Goal: Task Accomplishment & Management: Manage account settings

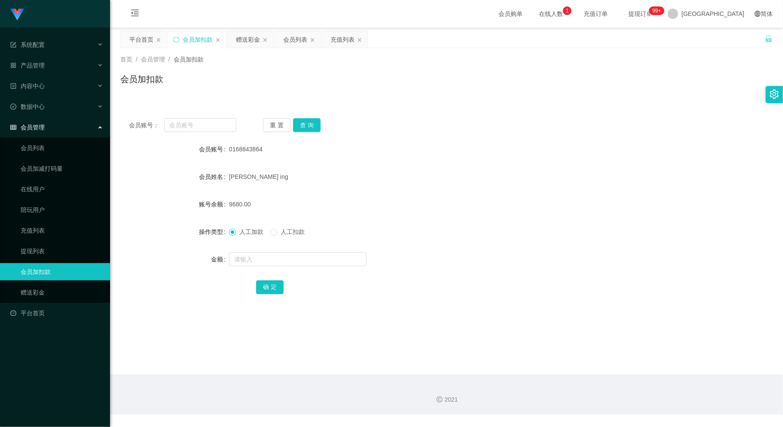
click at [421, 117] on div "会员账号： 重 置 查 询 会员账号 0168843864 会员姓名 [PERSON_NAME] ing 账号余额 9680.00 操作类型 人工加款 人工扣…" at bounding box center [446, 212] width 653 height 205
click at [412, 88] on div "会员加扣款" at bounding box center [446, 83] width 653 height 20
click at [472, 316] on main "关闭左侧 关闭右侧 关闭其它 刷新页面 平台首页 会员加扣款 赠送彩金 会员列表 充值列表 首页 / 会员管理 / 会员加扣款 / 会员加扣款 会员账号： 重…" at bounding box center [446, 201] width 673 height 347
click at [405, 127] on div "会员账号： 重 置 查 询" at bounding box center [446, 125] width 653 height 14
click at [208, 126] on input "text" at bounding box center [200, 125] width 72 height 14
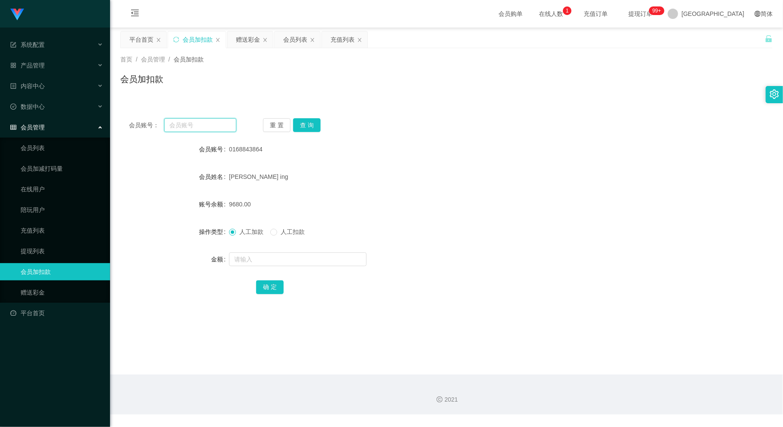
paste input "jessie1221"
type input "jessie1221"
click at [310, 126] on button "查 询" at bounding box center [307, 125] width 28 height 14
click at [295, 257] on input "text" at bounding box center [298, 259] width 138 height 14
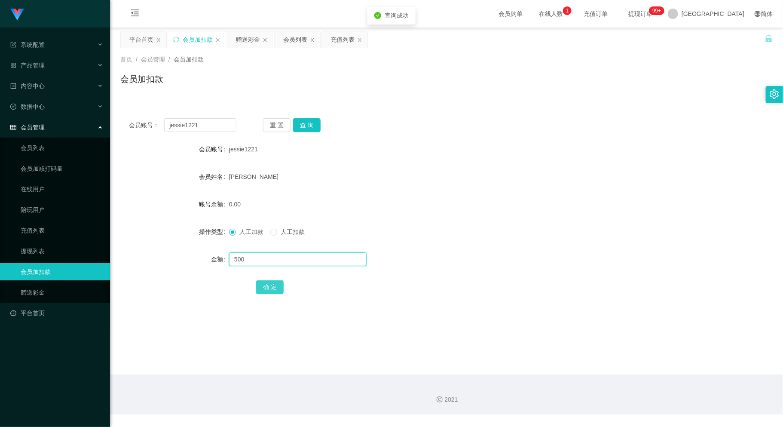
type input "500"
drag, startPoint x: 270, startPoint y: 286, endPoint x: 275, endPoint y: 289, distance: 5.8
click at [271, 286] on button "确 定" at bounding box center [270, 287] width 28 height 14
click at [132, 130] on div "会员账号： jessie1221" at bounding box center [183, 125] width 108 height 14
paste input "WW123"
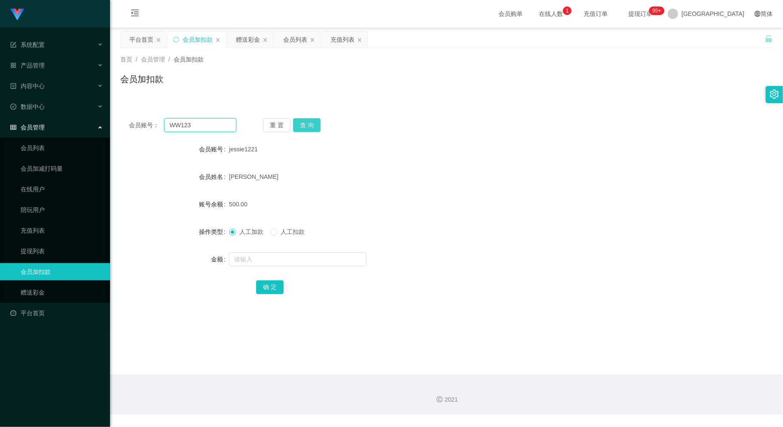
type input "WW123"
click at [314, 123] on button "查 询" at bounding box center [307, 125] width 28 height 14
click at [302, 249] on form "会员账号 WW123 会员姓名 账号余额 26960.00 操作类型 人工加款 人工扣款 金额 确 定" at bounding box center [446, 218] width 653 height 155
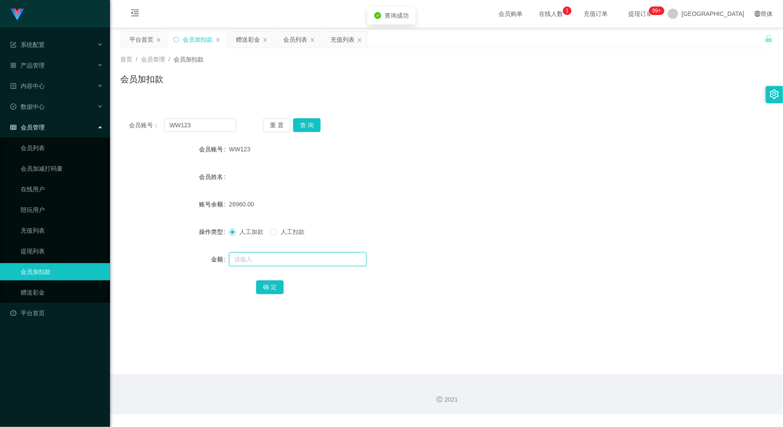
click at [302, 257] on input "text" at bounding box center [298, 259] width 138 height 14
type input "500"
click at [271, 290] on button "确 定" at bounding box center [270, 287] width 28 height 14
drag, startPoint x: 183, startPoint y: 122, endPoint x: 128, endPoint y: 138, distance: 57.5
click at [128, 138] on div "会员账号： WW123 重 置 查 询 会员账号 WW123 会员姓名 账号余额 27460.00 操作类型 人工加款 人工扣款 金额 确 定" at bounding box center [446, 212] width 653 height 205
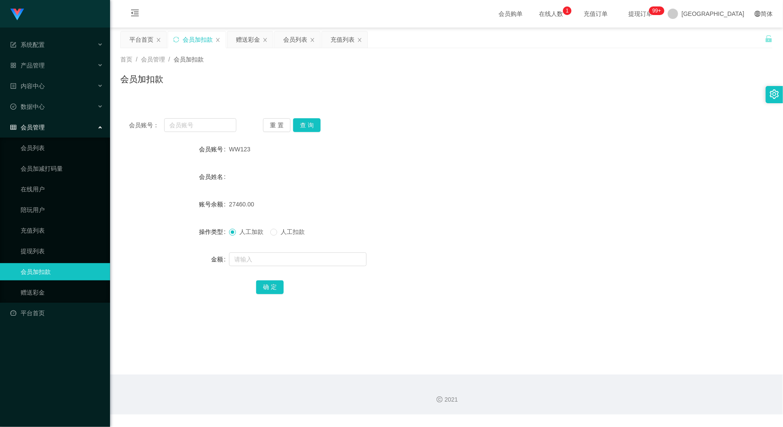
drag, startPoint x: 297, startPoint y: 43, endPoint x: 289, endPoint y: 53, distance: 12.6
click at [297, 43] on div "会员列表" at bounding box center [295, 39] width 24 height 16
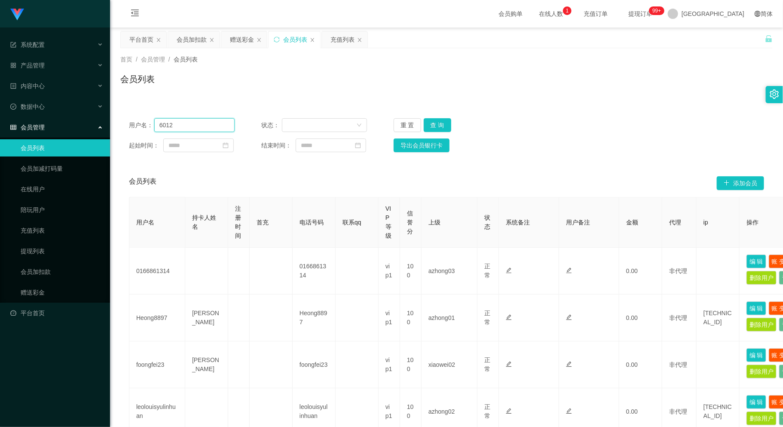
drag, startPoint x: 203, startPoint y: 126, endPoint x: 159, endPoint y: 124, distance: 43.5
click at [159, 124] on input "6012" at bounding box center [194, 125] width 81 height 14
paste input "6012"
type input "6012"
click at [440, 120] on button "查 询" at bounding box center [438, 125] width 28 height 14
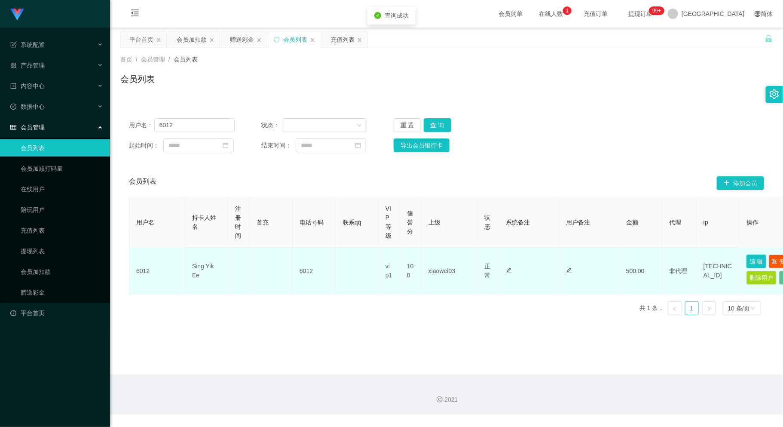
click at [755, 259] on button "编 辑" at bounding box center [757, 262] width 20 height 14
type input "6012"
type input "Sing Yik Ee"
type input "100"
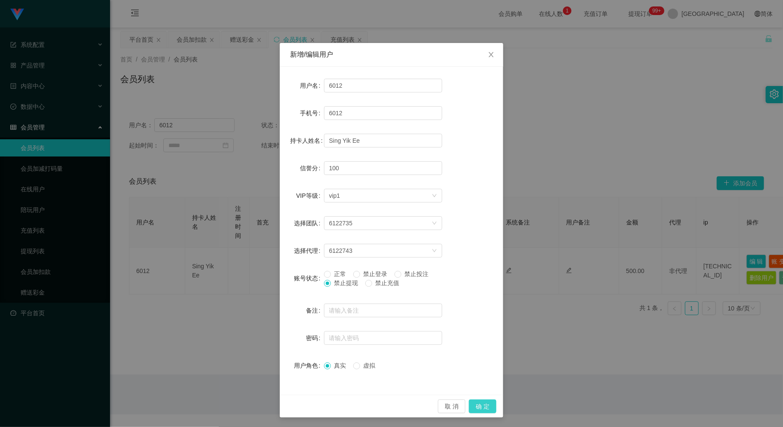
click at [482, 405] on button "确 定" at bounding box center [483, 406] width 28 height 14
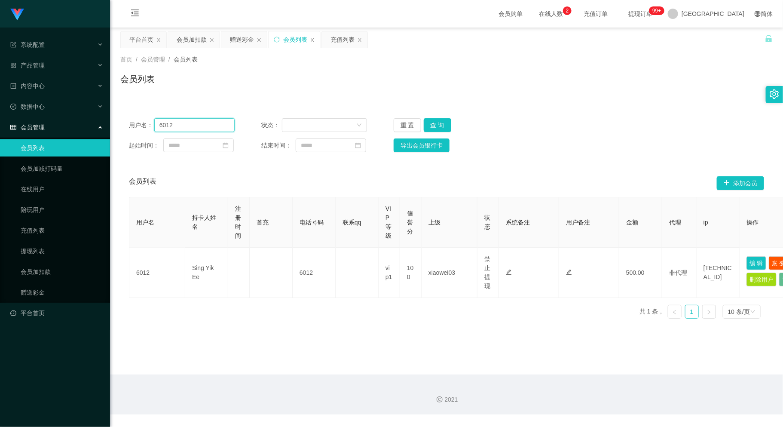
drag, startPoint x: 167, startPoint y: 128, endPoint x: 135, endPoint y: 133, distance: 31.7
click at [135, 133] on div "用户名： 6012 状态： 重 置 查 询 起始时间： 结束时间： 导出会员银行卡" at bounding box center [446, 135] width 653 height 51
drag, startPoint x: 192, startPoint y: 38, endPoint x: 192, endPoint y: 43, distance: 4.7
click at [192, 38] on div "会员加扣款" at bounding box center [192, 39] width 30 height 16
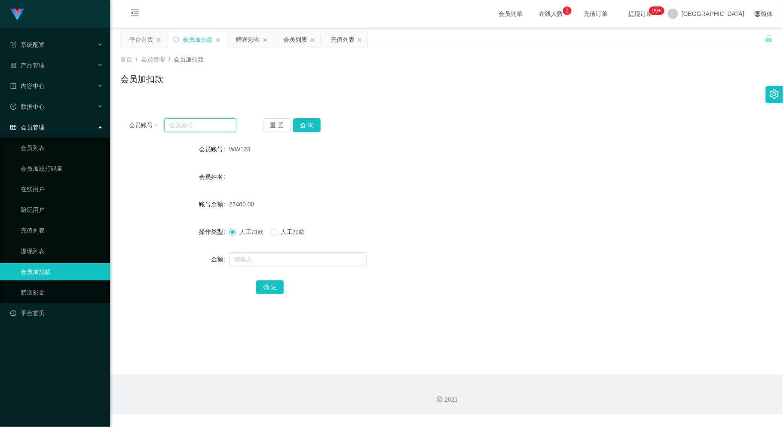
click at [198, 123] on input "text" at bounding box center [200, 125] width 72 height 14
paste input "Simon666"
type input "Simon666"
click at [313, 119] on button "查 询" at bounding box center [307, 125] width 28 height 14
click at [287, 261] on input "text" at bounding box center [298, 259] width 138 height 14
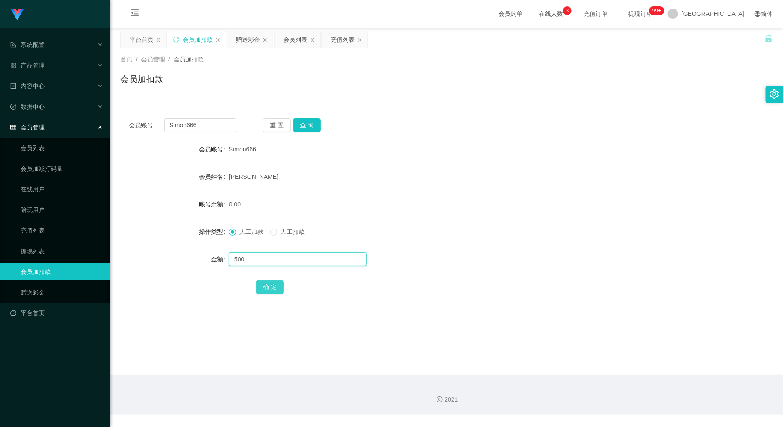
type input "500"
click at [271, 286] on button "确 定" at bounding box center [270, 287] width 28 height 14
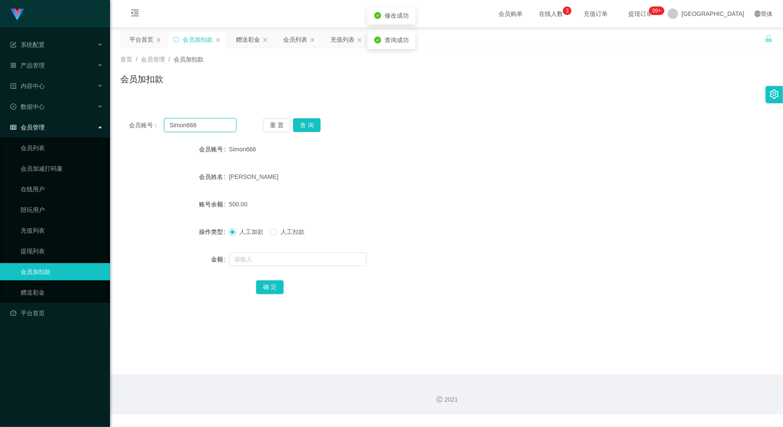
drag, startPoint x: 188, startPoint y: 127, endPoint x: 118, endPoint y: 137, distance: 71.3
click at [118, 136] on main "关闭左侧 关闭右侧 关闭其它 刷新页面 平台首页 会员加扣款 赠送彩金 会员列表 充值列表 首页 / 会员管理 / 会员加扣款 / 会员加扣款 会员账号： S…" at bounding box center [446, 201] width 673 height 347
click at [303, 36] on div "会员列表" at bounding box center [295, 39] width 24 height 16
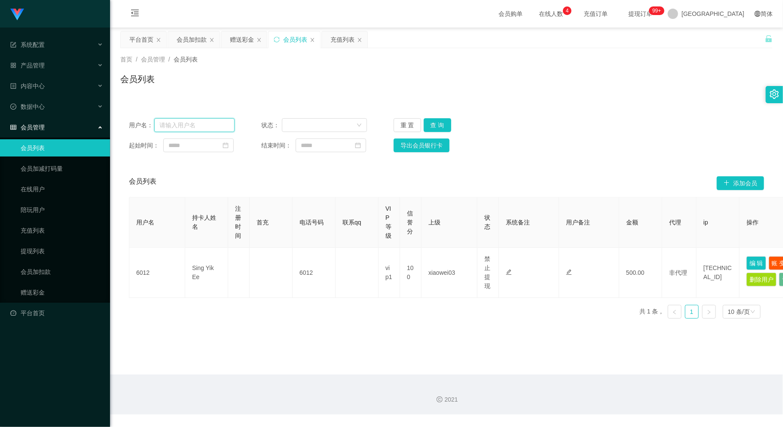
click at [203, 125] on input "text" at bounding box center [194, 125] width 81 height 14
paste input "jt0401"
type input "jt0401"
click at [433, 124] on button "查 询" at bounding box center [438, 125] width 28 height 14
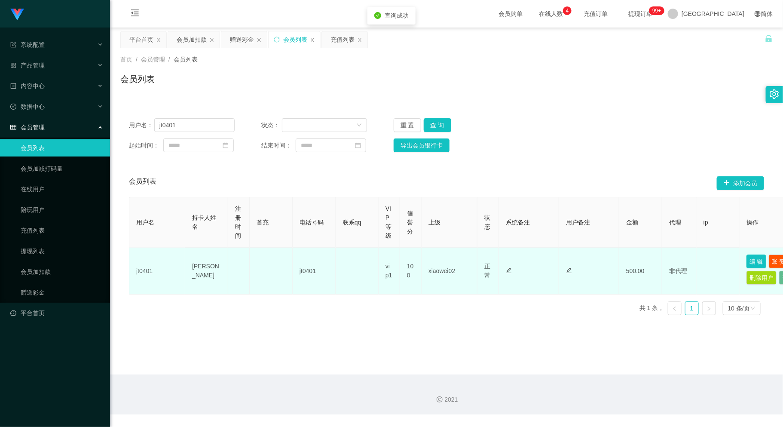
click at [757, 261] on button "编 辑" at bounding box center [757, 262] width 20 height 14
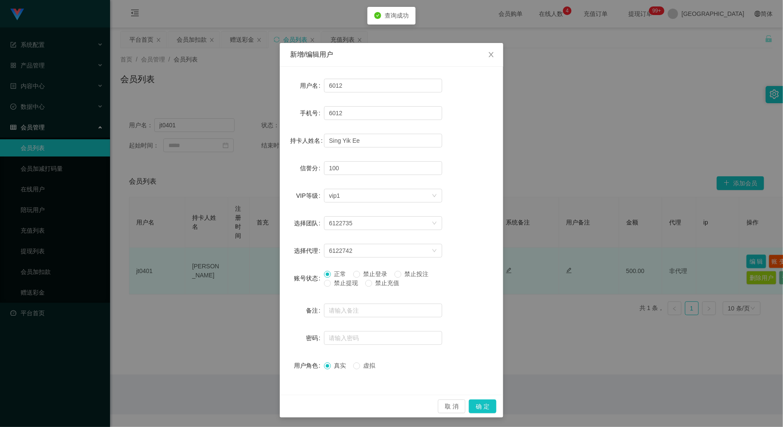
type input "jt0401"
type input "[PERSON_NAME]"
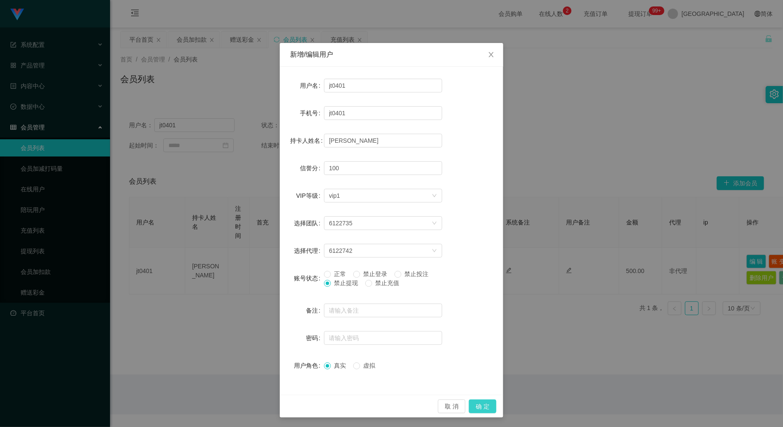
click at [484, 404] on button "确 定" at bounding box center [483, 406] width 28 height 14
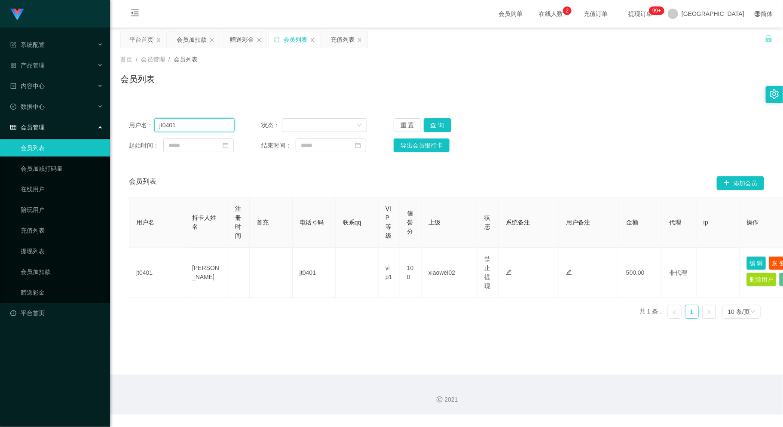
drag, startPoint x: 187, startPoint y: 122, endPoint x: 146, endPoint y: 130, distance: 42.6
click at [146, 130] on div "用户名： jt0401" at bounding box center [182, 125] width 106 height 14
click at [194, 39] on div "会员加扣款" at bounding box center [192, 39] width 30 height 16
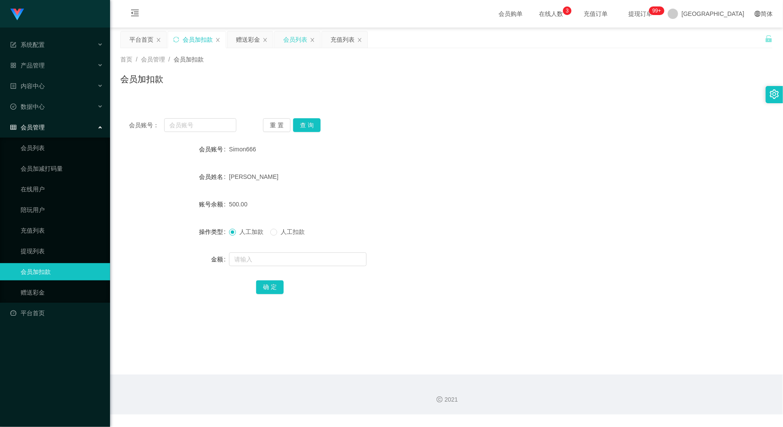
click at [299, 40] on div "会员列表" at bounding box center [295, 39] width 24 height 16
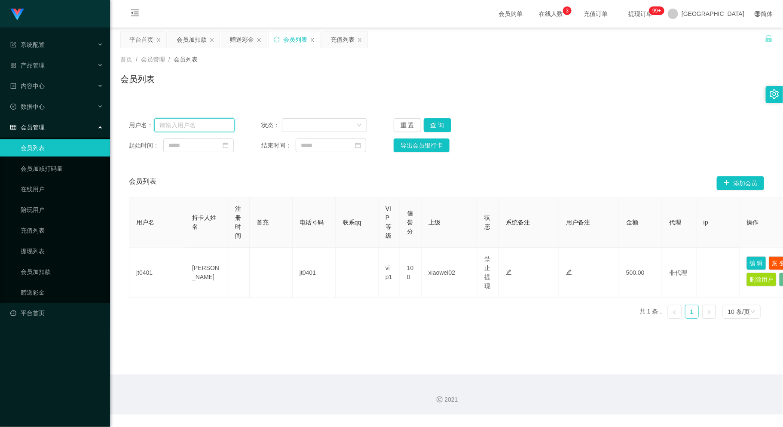
click at [194, 125] on input "text" at bounding box center [194, 125] width 81 height 14
paste input "Sin8888"
type input "Sin8888"
click at [437, 123] on button "查 询" at bounding box center [438, 125] width 28 height 14
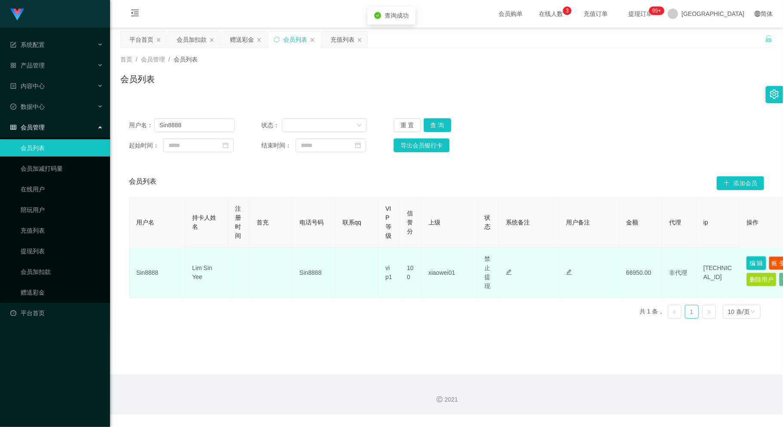
click at [754, 260] on button "编 辑" at bounding box center [757, 263] width 20 height 14
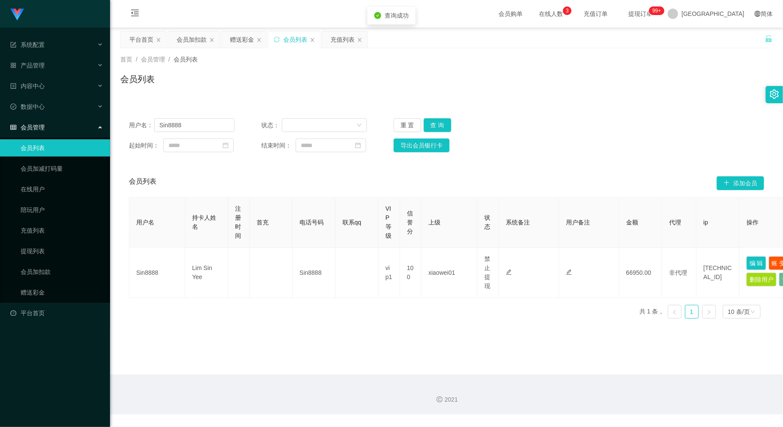
type input "Sin8888"
type input "Lim Sin Yee"
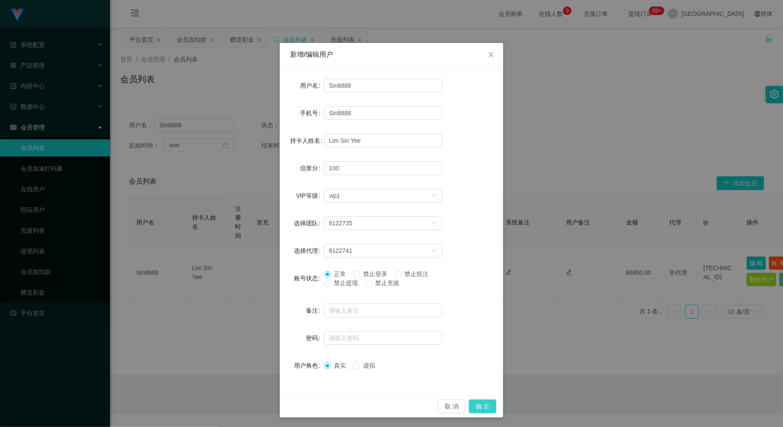
click at [477, 406] on button "确 定" at bounding box center [483, 406] width 28 height 14
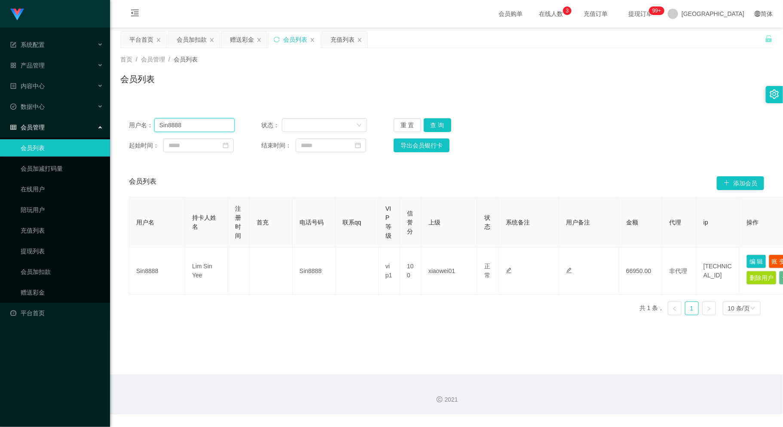
drag, startPoint x: 186, startPoint y: 126, endPoint x: 148, endPoint y: 129, distance: 37.9
click at [148, 129] on div "用户名： Sin8888" at bounding box center [182, 125] width 106 height 14
click at [196, 39] on div "会员加扣款" at bounding box center [192, 39] width 30 height 16
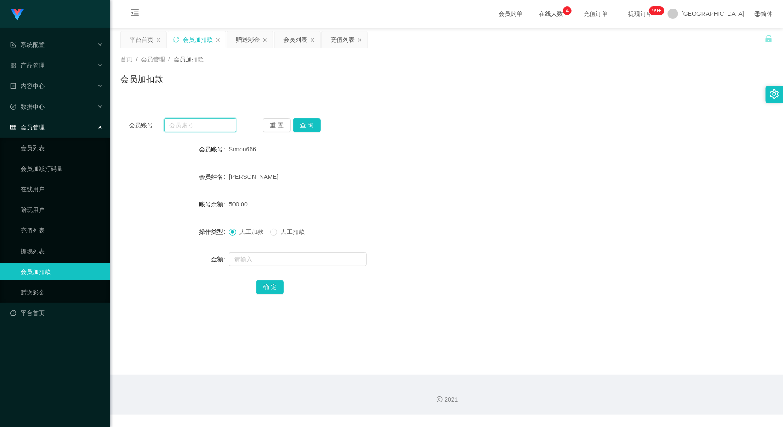
click at [190, 120] on input "text" at bounding box center [200, 125] width 72 height 14
paste input "leejunqi"
type input "leejunqi"
click at [308, 124] on button "查 询" at bounding box center [307, 125] width 28 height 14
click at [287, 261] on input "text" at bounding box center [298, 259] width 138 height 14
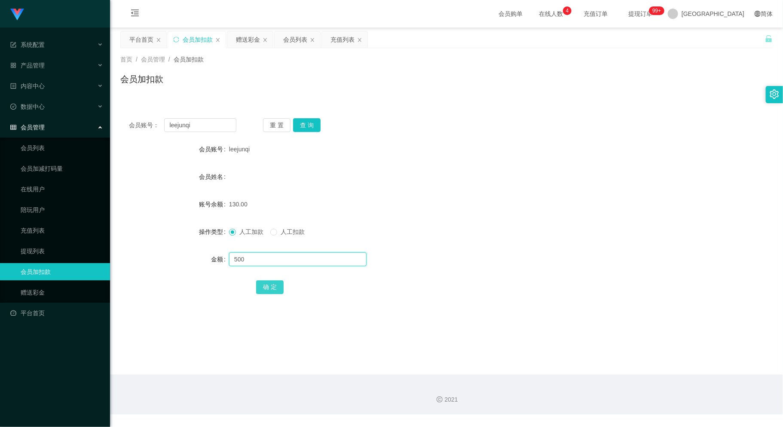
type input "500"
click at [264, 285] on button "确 定" at bounding box center [270, 287] width 28 height 14
drag, startPoint x: 142, startPoint y: 132, endPoint x: 111, endPoint y: 137, distance: 31.8
click at [111, 137] on main "关闭左侧 关闭右侧 关闭其它 刷新页面 平台首页 会员加扣款 赠送彩金 会员列表 充值列表 首页 / 会员管理 / 会员加扣款 / 会员加扣款 会员账号： l…" at bounding box center [446, 201] width 673 height 347
click at [286, 37] on div "会员列表" at bounding box center [295, 39] width 24 height 16
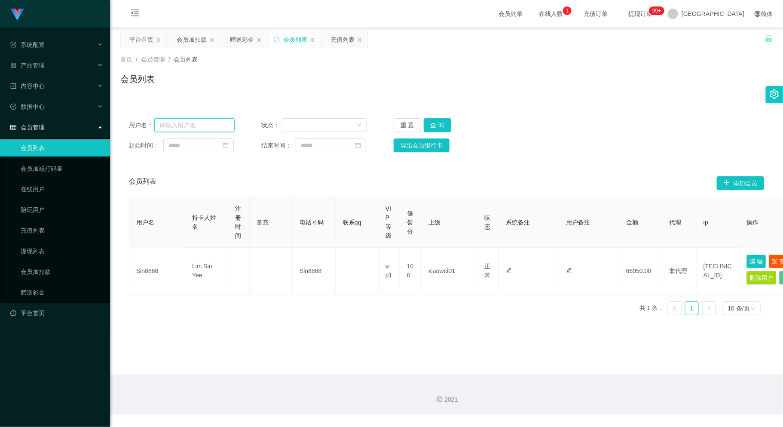
click at [184, 125] on input "text" at bounding box center [194, 125] width 81 height 14
paste input "jessie1221"
type input "jessie1221"
click at [433, 121] on button "查 询" at bounding box center [438, 125] width 28 height 14
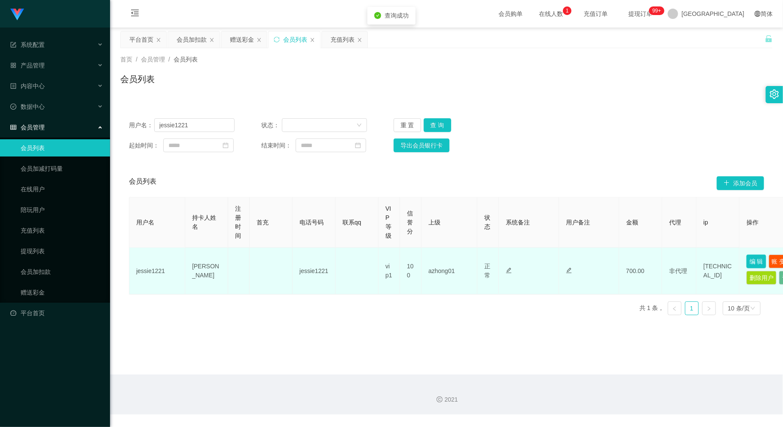
click at [759, 261] on button "编 辑" at bounding box center [757, 262] width 20 height 14
type input "jessie1221"
type input "[PERSON_NAME]"
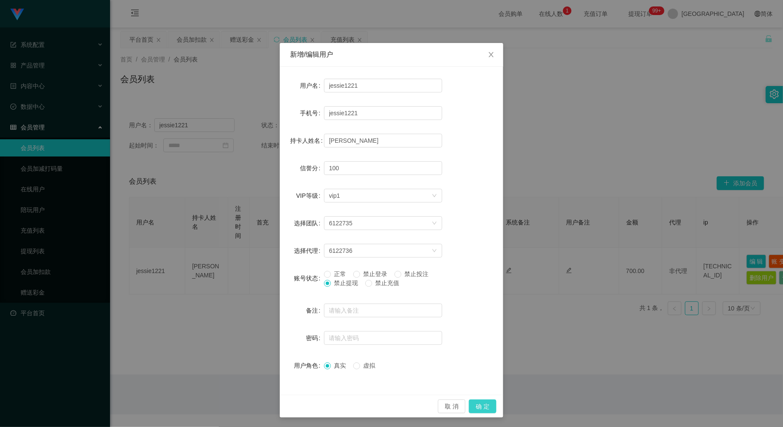
click at [482, 407] on button "确 定" at bounding box center [483, 406] width 28 height 14
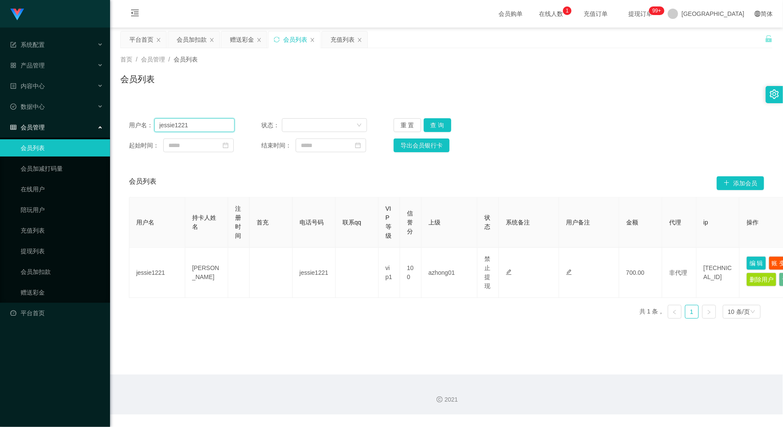
drag, startPoint x: 190, startPoint y: 123, endPoint x: 128, endPoint y: 133, distance: 62.8
click at [128, 133] on div "用户名： jessie1221 状态： 重 置 查 询 起始时间： 结束时间： 导出会员银行卡" at bounding box center [446, 135] width 653 height 51
click at [195, 40] on div "会员加扣款" at bounding box center [192, 39] width 30 height 16
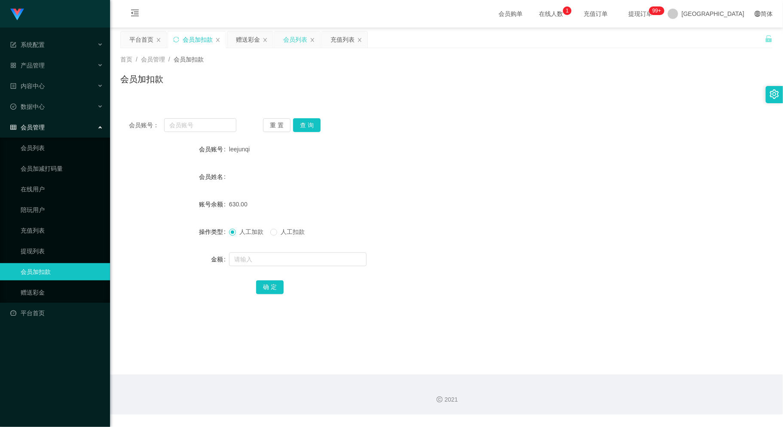
click at [292, 37] on div "会员列表" at bounding box center [295, 39] width 24 height 16
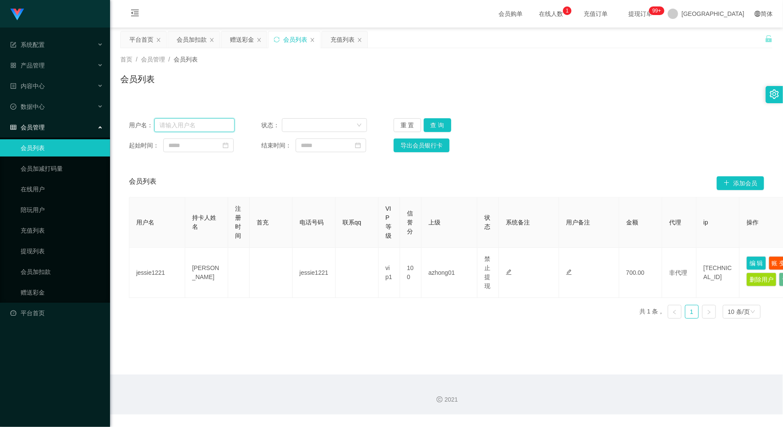
click at [197, 123] on input "text" at bounding box center [194, 125] width 81 height 14
paste input "Sin8888"
type input "Sin8888"
click at [439, 125] on button "查 询" at bounding box center [438, 125] width 28 height 14
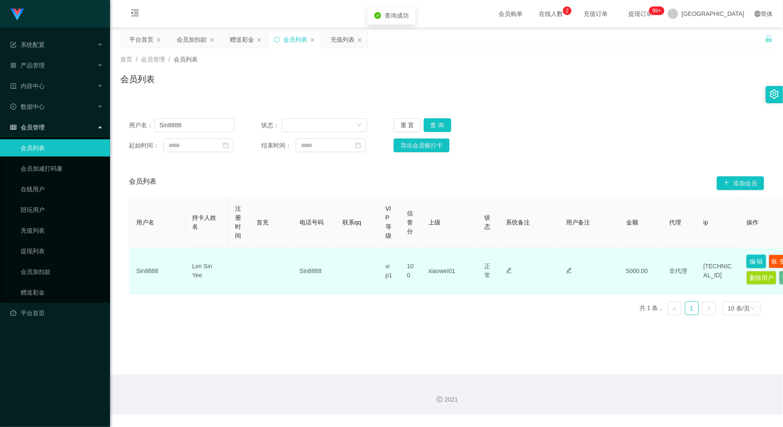
click at [752, 259] on button "编 辑" at bounding box center [757, 262] width 20 height 14
type input "Sin8888"
type input "Lim Sin Yee"
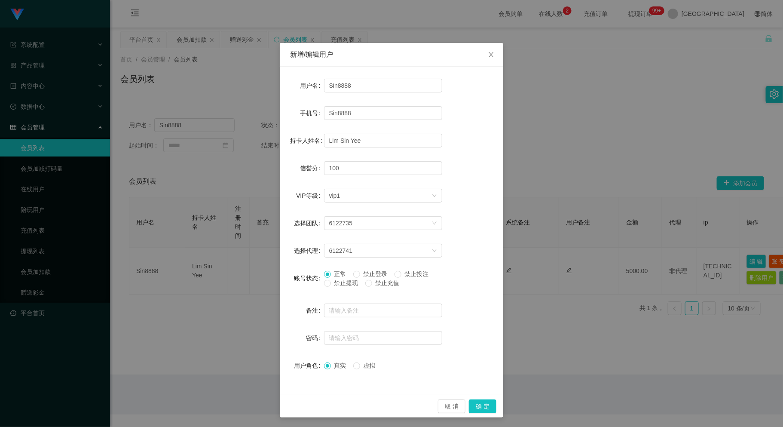
click at [331, 284] on span "禁止提现" at bounding box center [346, 283] width 31 height 7
click at [483, 406] on button "确 定" at bounding box center [483, 406] width 28 height 14
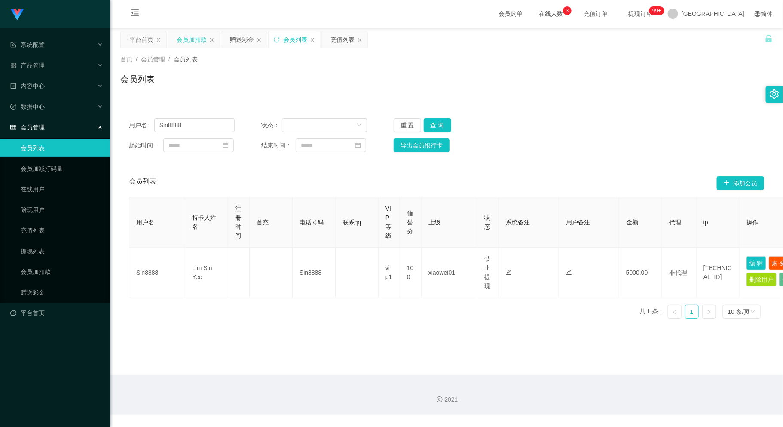
click at [190, 42] on div "会员加扣款" at bounding box center [192, 39] width 30 height 16
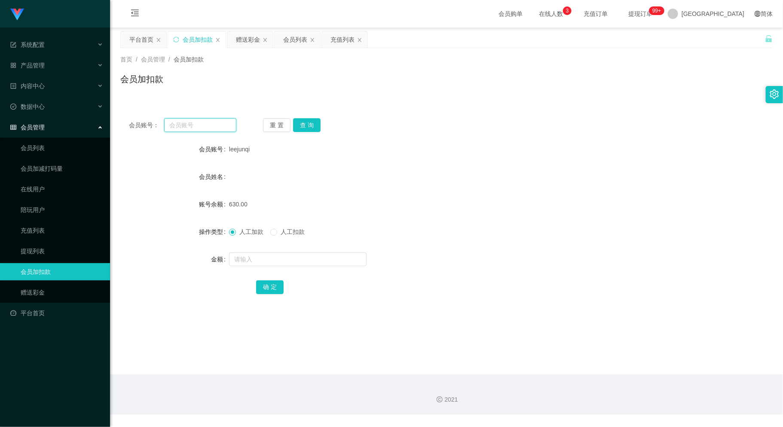
click at [172, 123] on input "text" at bounding box center [200, 125] width 72 height 14
paste input "hong4658"
type input "hong4658"
click at [311, 124] on button "查 询" at bounding box center [307, 125] width 28 height 14
click at [289, 259] on input "text" at bounding box center [298, 259] width 138 height 14
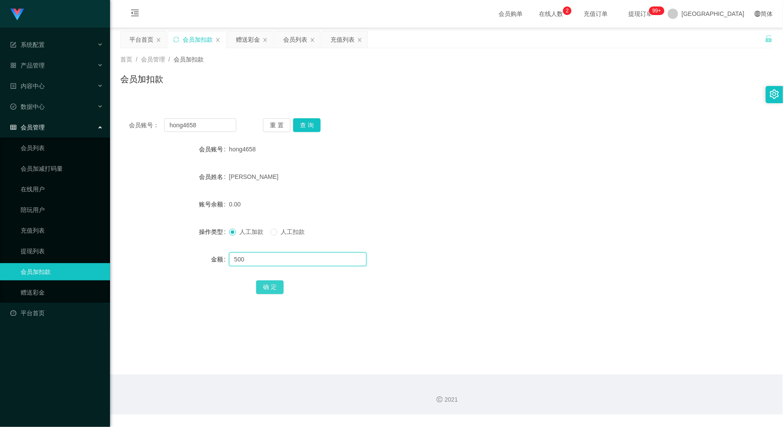
type input "500"
click at [265, 286] on button "确 定" at bounding box center [270, 287] width 28 height 14
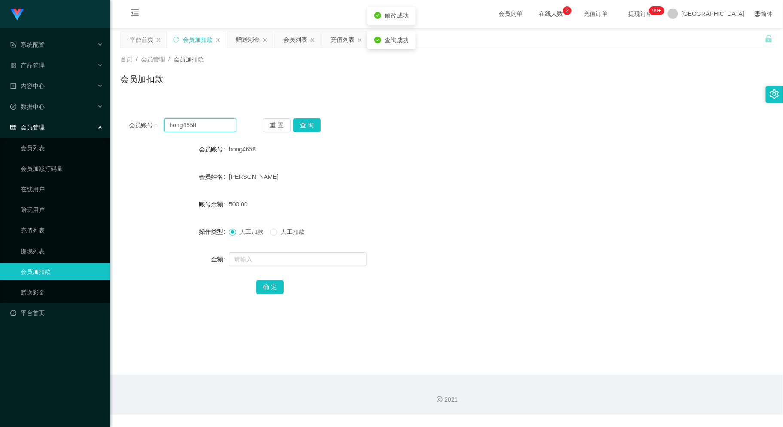
drag, startPoint x: 181, startPoint y: 123, endPoint x: 137, endPoint y: 132, distance: 44.8
click at [137, 132] on div "会员账号： hong4658" at bounding box center [183, 125] width 108 height 14
click at [381, 123] on div "会员账号： 重 置 查 询" at bounding box center [446, 125] width 653 height 14
click at [630, 295] on div "确 定" at bounding box center [446, 286] width 381 height 17
click at [293, 43] on div "会员列表" at bounding box center [295, 39] width 24 height 16
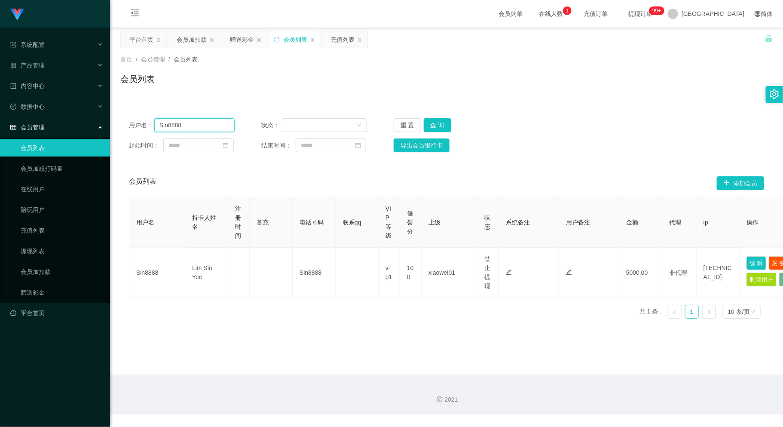
drag, startPoint x: 195, startPoint y: 124, endPoint x: 136, endPoint y: 132, distance: 59.8
click at [125, 134] on div "用户名： Sin8888 状态： 重 置 查 询 起始时间： 结束时间： 导出会员银行卡" at bounding box center [446, 135] width 653 height 51
paste input "hong4658"
type input "hong4658"
click at [439, 123] on button "查 询" at bounding box center [438, 125] width 28 height 14
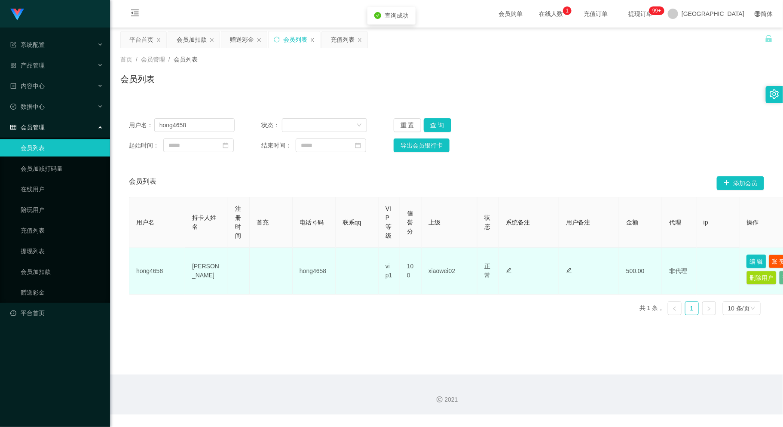
click at [750, 260] on button "编 辑" at bounding box center [757, 262] width 20 height 14
type input "hong4658"
type input "[PERSON_NAME]"
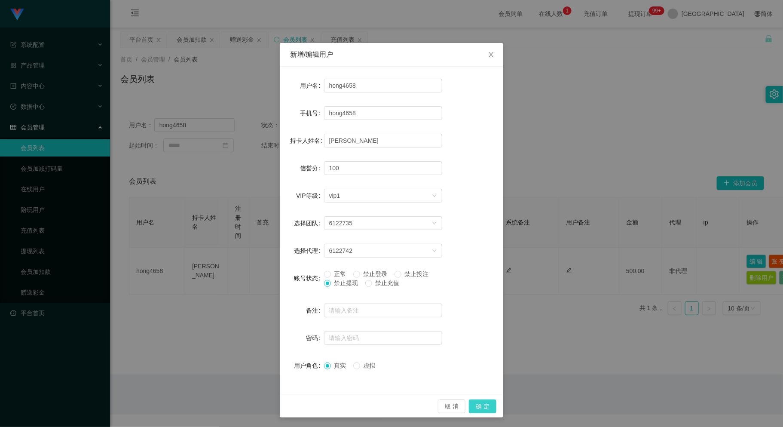
click at [475, 402] on button "确 定" at bounding box center [483, 406] width 28 height 14
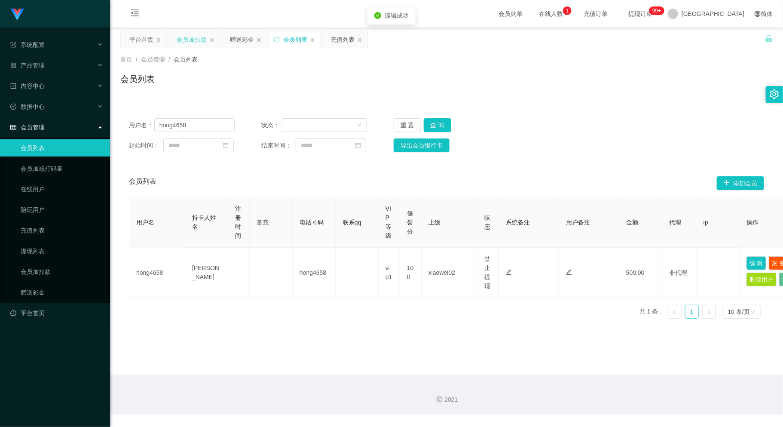
click at [197, 39] on div "会员加扣款" at bounding box center [192, 39] width 30 height 16
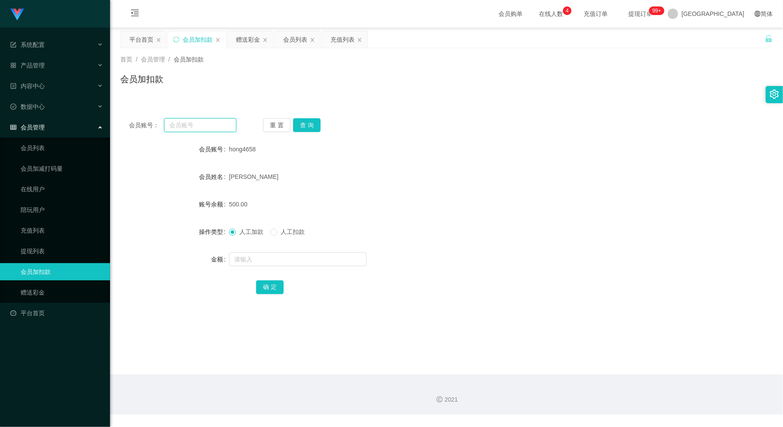
click at [179, 127] on input "text" at bounding box center [200, 125] width 72 height 14
paste input "jt0401"
type input "jt0401"
click at [307, 123] on button "查 询" at bounding box center [307, 125] width 28 height 14
click at [270, 256] on input "text" at bounding box center [298, 259] width 138 height 14
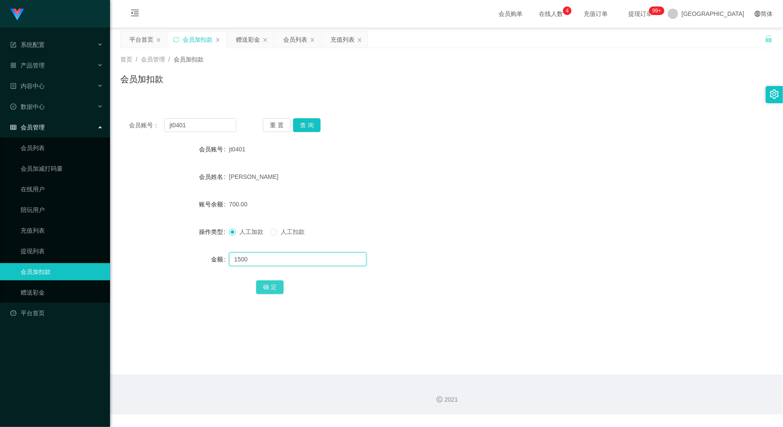
type input "1500"
click at [273, 288] on button "确 定" at bounding box center [270, 287] width 28 height 14
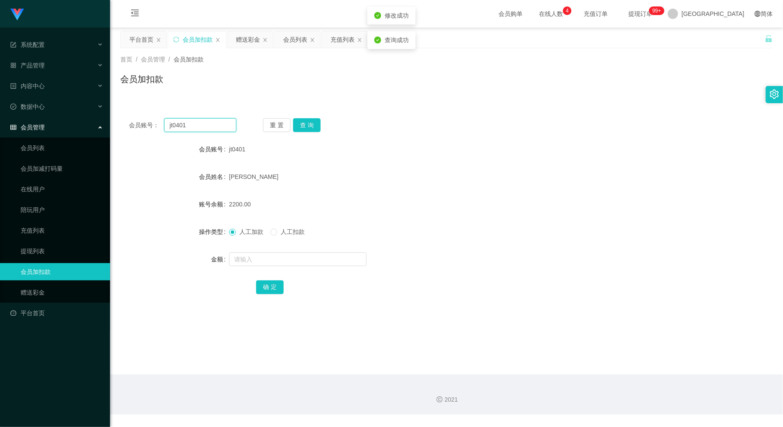
drag, startPoint x: 175, startPoint y: 124, endPoint x: 143, endPoint y: 130, distance: 32.0
click at [133, 130] on div "会员账号： jt0401" at bounding box center [183, 125] width 108 height 14
click at [182, 120] on input "text" at bounding box center [200, 125] width 72 height 14
paste input "jessie1221"
type input "jessie1221"
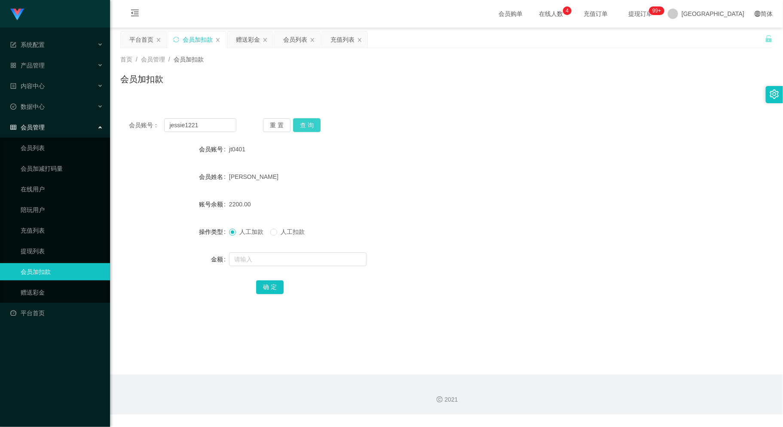
click at [304, 124] on button "查 询" at bounding box center [307, 125] width 28 height 14
click at [306, 263] on input "text" at bounding box center [298, 259] width 138 height 14
type input "2000"
click at [270, 287] on button "确 定" at bounding box center [270, 287] width 28 height 14
drag, startPoint x: 206, startPoint y: 119, endPoint x: 129, endPoint y: 132, distance: 78.0
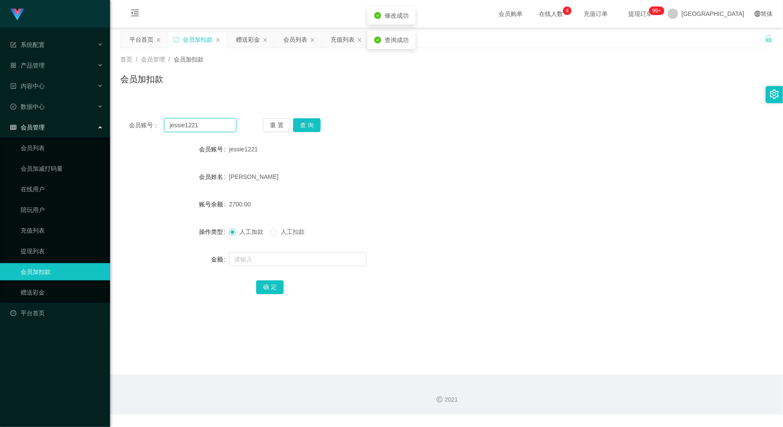
click at [129, 132] on div "会员账号： jessie1221 重 置 查 询 会员账号 jessie1221 会员姓名 [PERSON_NAME] YE MING 账号余额 2700.0…" at bounding box center [446, 212] width 653 height 205
click at [387, 115] on div "会员账号： 重 置 查 询 会员账号 jessie1221 会员姓名 [PERSON_NAME] YE MING 账号余额 2700.00 操作类型 人工加款…" at bounding box center [446, 212] width 653 height 205
click at [295, 37] on div "会员列表" at bounding box center [295, 39] width 24 height 16
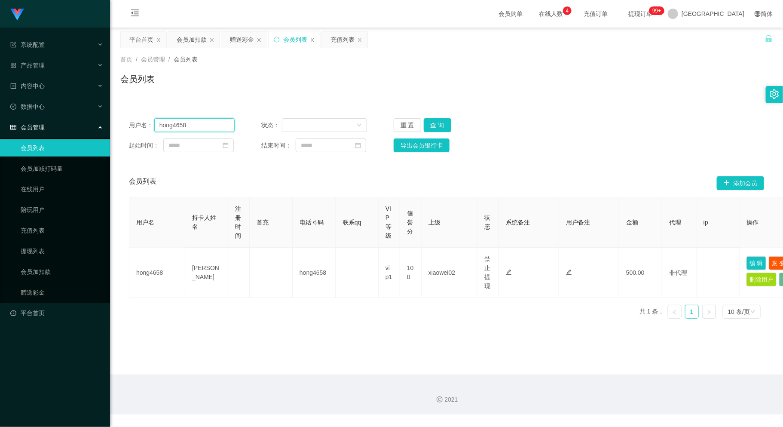
drag, startPoint x: 191, startPoint y: 124, endPoint x: 156, endPoint y: 127, distance: 35.4
click at [156, 127] on input "hong4658" at bounding box center [194, 125] width 81 height 14
paste input "Simon666"
type input "Simon666"
click at [432, 123] on button "查 询" at bounding box center [438, 125] width 28 height 14
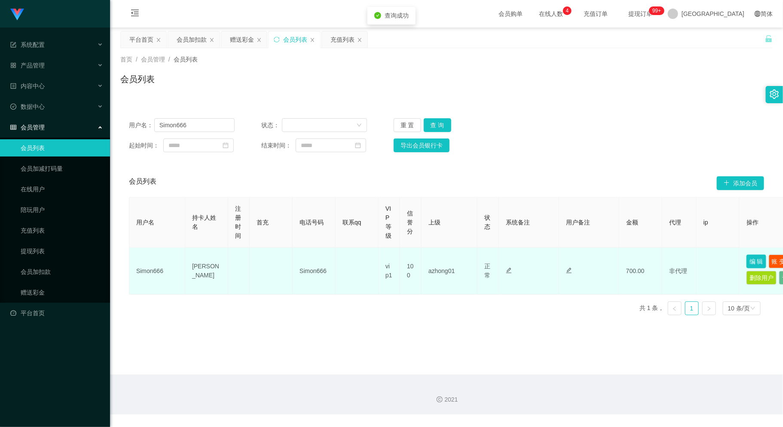
click at [759, 261] on button "编 辑" at bounding box center [757, 262] width 20 height 14
type input "Simon666"
type input "[PERSON_NAME]"
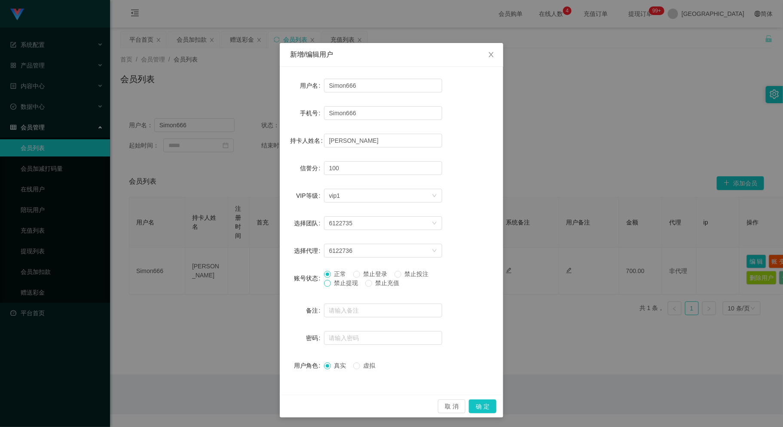
click at [326, 284] on span at bounding box center [327, 283] width 7 height 7
click at [484, 404] on button "确 定" at bounding box center [483, 406] width 28 height 14
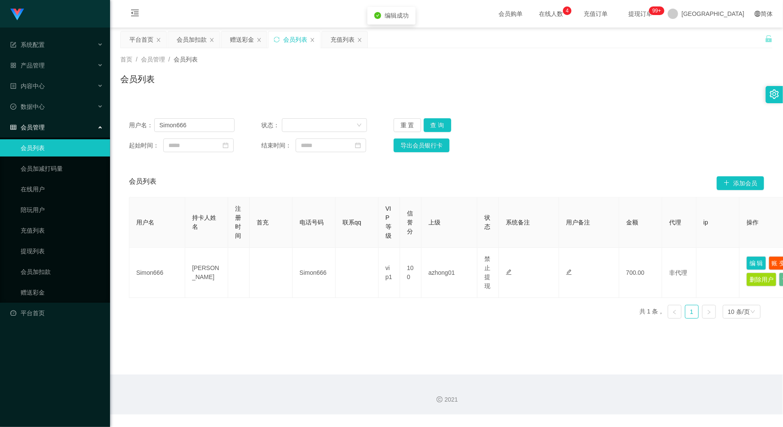
click at [364, 356] on main "关闭左侧 关闭右侧 关闭其它 刷新页面 平台首页 会员加扣款 赠送彩金 会员列表 充值列表 首页 / 会员管理 / 会员列表 / 会员列表 用户名： Simo…" at bounding box center [446, 201] width 673 height 347
drag, startPoint x: 194, startPoint y: 127, endPoint x: 114, endPoint y: 124, distance: 80.5
click at [113, 124] on main "关闭左侧 关闭右侧 关闭其它 刷新页面 平台首页 会员加扣款 赠送彩金 会员列表 充值列表 首页 / 会员管理 / 会员列表 / 会员列表 用户名： Simo…" at bounding box center [446, 201] width 673 height 347
click at [191, 42] on div "会员加扣款" at bounding box center [192, 39] width 30 height 16
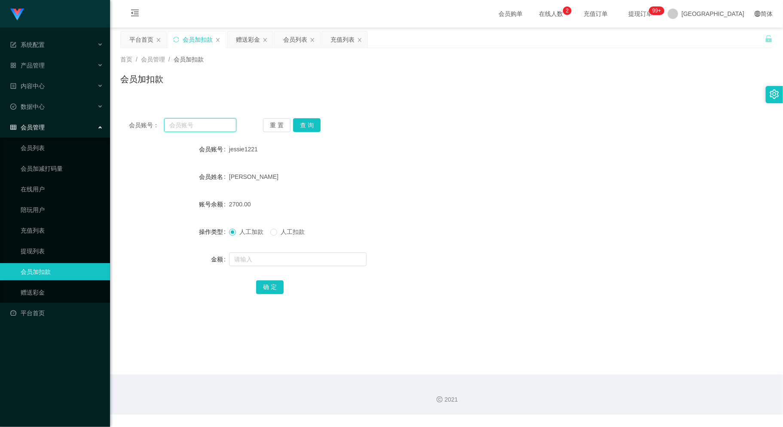
click at [197, 126] on input "text" at bounding box center [200, 125] width 72 height 14
paste input "mkjn321"
type input "mkjn321"
drag, startPoint x: 307, startPoint y: 126, endPoint x: 300, endPoint y: 129, distance: 8.5
click at [307, 126] on button "查 询" at bounding box center [307, 125] width 28 height 14
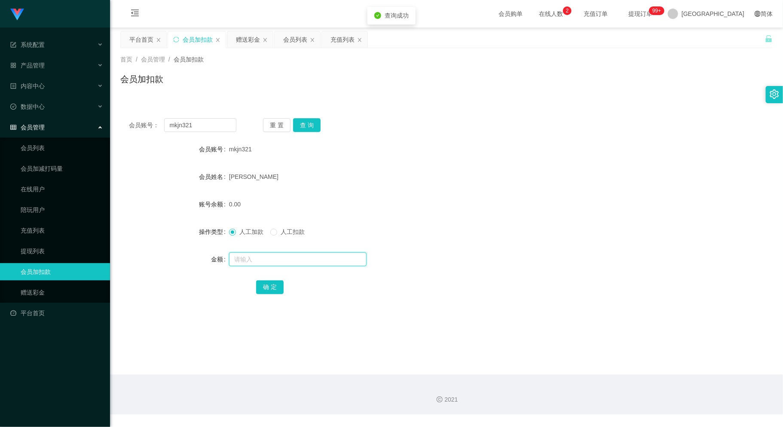
click at [270, 259] on input "text" at bounding box center [298, 259] width 138 height 14
type input "500"
click at [265, 290] on button "确 定" at bounding box center [270, 287] width 28 height 14
drag, startPoint x: 199, startPoint y: 124, endPoint x: 159, endPoint y: 131, distance: 41.0
click at [159, 131] on div "会员账号： mkjn321" at bounding box center [183, 125] width 108 height 14
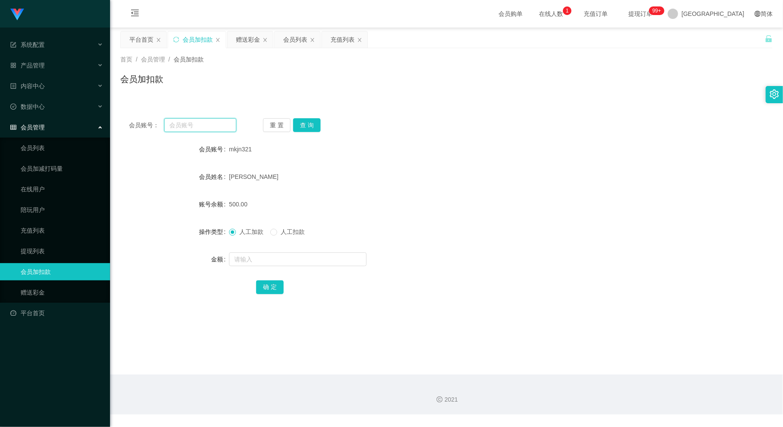
click at [173, 123] on input "text" at bounding box center [200, 125] width 72 height 14
paste input "hong4658"
type input "hong4658"
click at [307, 124] on button "查 询" at bounding box center [307, 125] width 28 height 14
click at [296, 264] on input "text" at bounding box center [298, 259] width 138 height 14
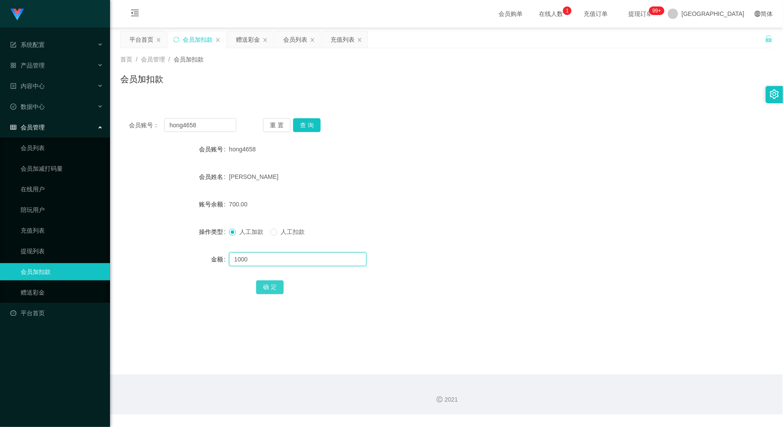
type input "1000"
click at [261, 288] on button "确 定" at bounding box center [270, 287] width 28 height 14
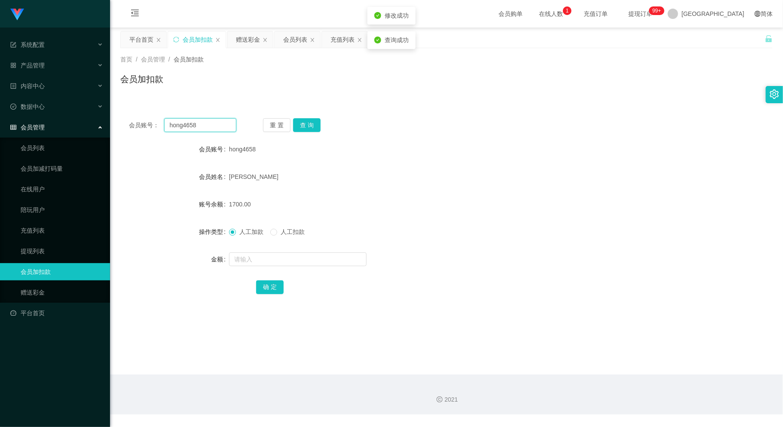
drag, startPoint x: 199, startPoint y: 126, endPoint x: 122, endPoint y: 133, distance: 77.8
click at [123, 133] on div "会员账号： hong4658 重 置 查 询 会员账号 hong4658 会员姓名 [PERSON_NAME] 账号余额 1700.00 操作类型 人工加款 …" at bounding box center [446, 212] width 653 height 205
click at [302, 37] on div "会员列表" at bounding box center [295, 39] width 24 height 16
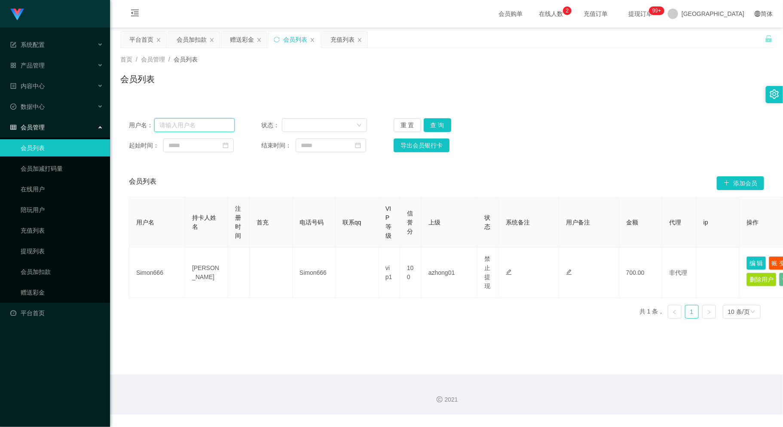
click at [189, 130] on input "text" at bounding box center [194, 125] width 81 height 14
paste input "mkjn321"
type input "mkjn321"
click at [438, 122] on button "查 询" at bounding box center [438, 125] width 28 height 14
click at [755, 258] on button "编 辑" at bounding box center [757, 262] width 20 height 14
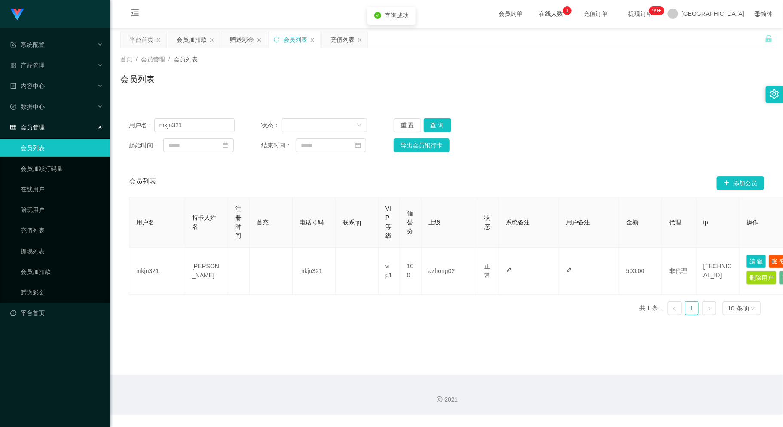
type input "mkjn321"
type input "[PERSON_NAME]"
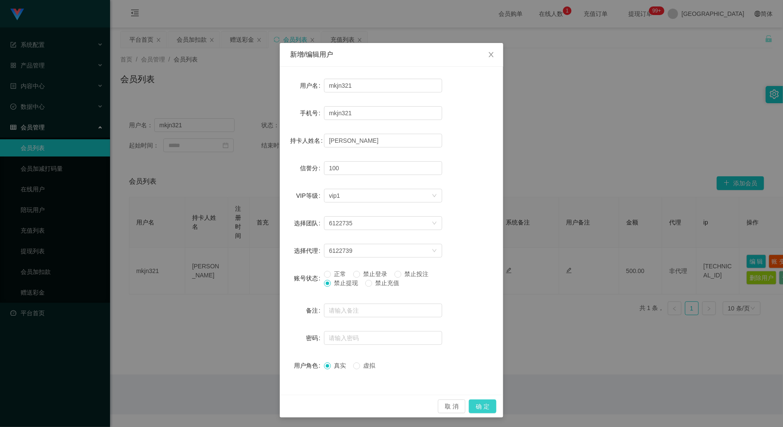
click at [475, 400] on button "确 定" at bounding box center [483, 406] width 28 height 14
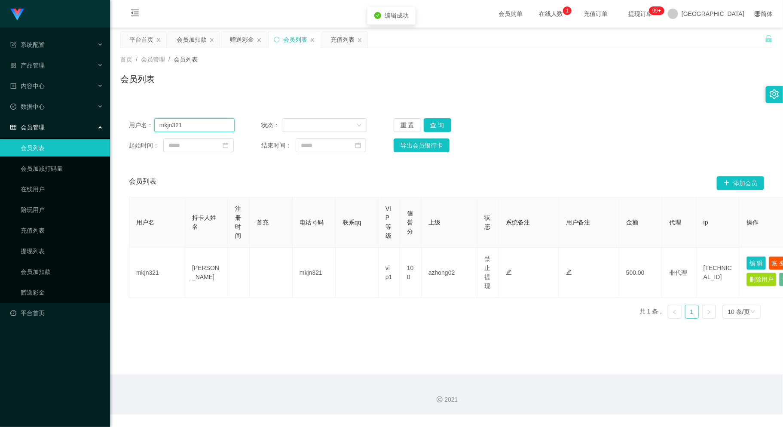
drag, startPoint x: 191, startPoint y: 121, endPoint x: 138, endPoint y: 132, distance: 53.9
click at [138, 132] on div "用户名： mkjn321" at bounding box center [182, 125] width 106 height 14
